Goal: Task Accomplishment & Management: Manage account settings

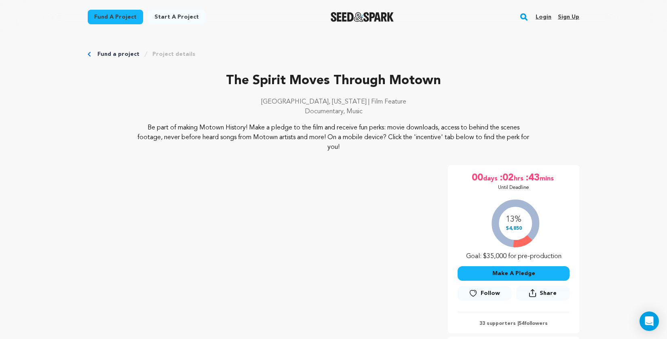
click at [543, 16] on link "Login" at bounding box center [544, 17] width 16 height 13
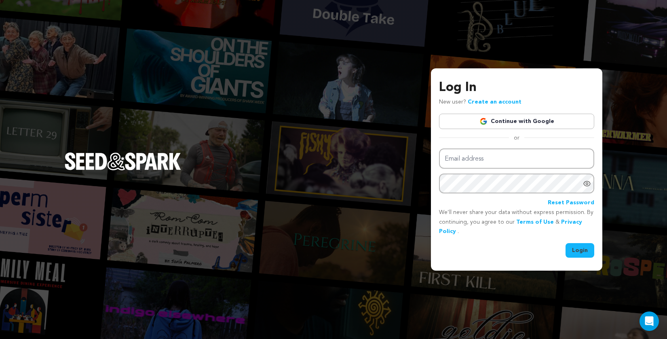
type input "spirationfilms@gmail.com"
click at [584, 250] on button "Login" at bounding box center [580, 250] width 29 height 15
